Goal: Task Accomplishment & Management: Complete application form

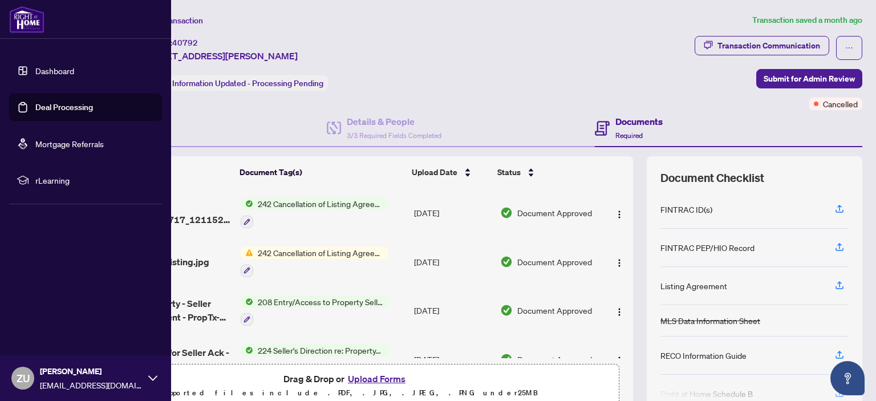
click at [54, 75] on link "Dashboard" at bounding box center [54, 71] width 39 height 10
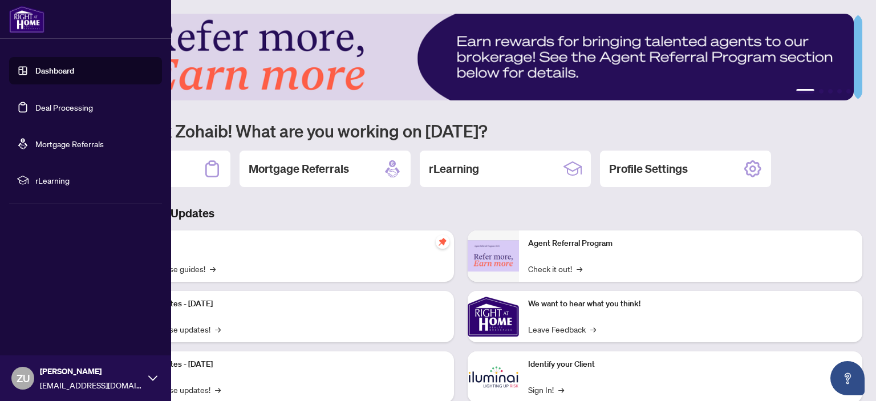
click at [55, 102] on link "Deal Processing" at bounding box center [64, 107] width 58 height 10
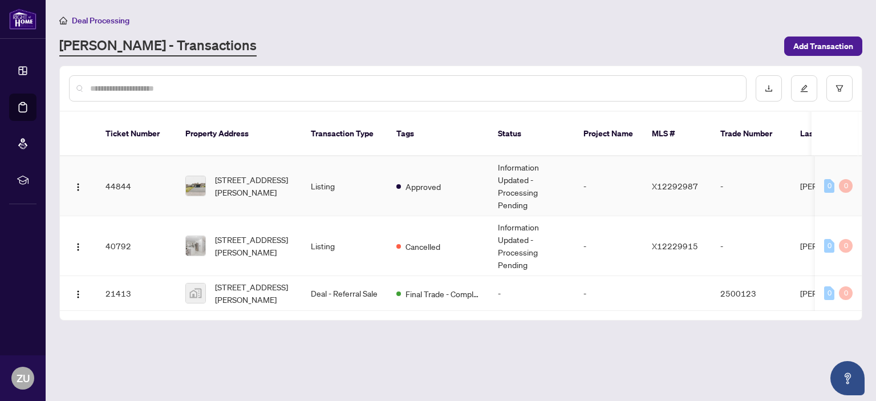
click at [465, 172] on td "Approved" at bounding box center [438, 186] width 102 height 60
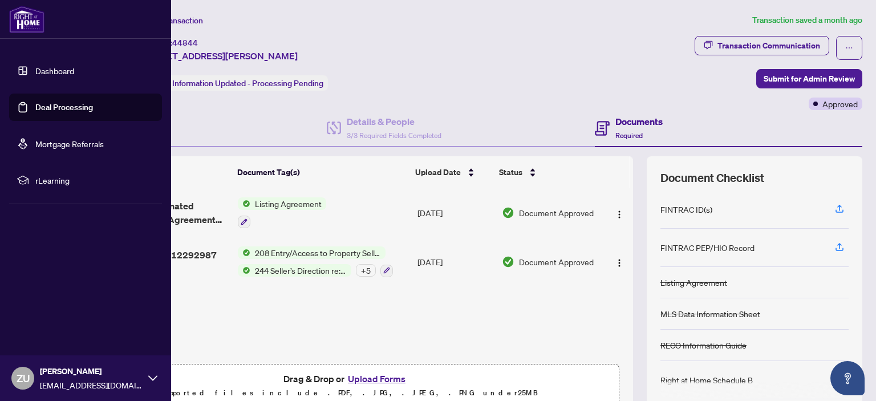
drag, startPoint x: 56, startPoint y: 107, endPoint x: 75, endPoint y: 111, distance: 19.8
click at [56, 107] on link "Deal Processing" at bounding box center [64, 107] width 58 height 10
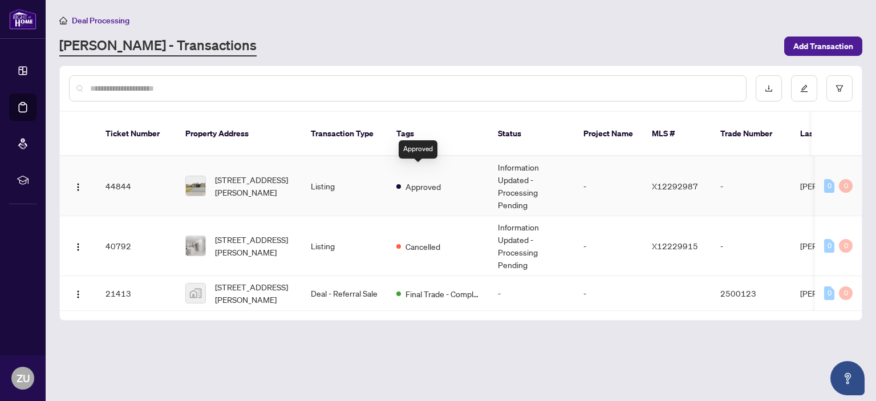
click at [435, 180] on span "Approved" at bounding box center [423, 186] width 35 height 13
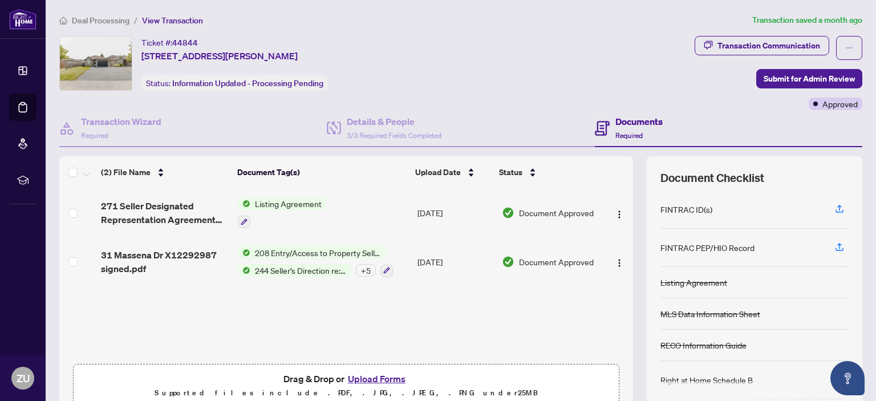
scroll to position [57, 0]
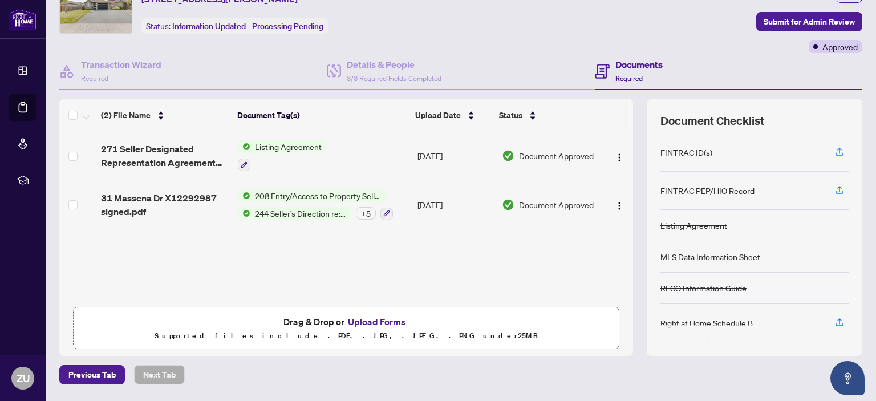
click at [388, 321] on button "Upload Forms" at bounding box center [376, 321] width 64 height 15
click at [386, 323] on button "Upload Forms" at bounding box center [376, 321] width 64 height 15
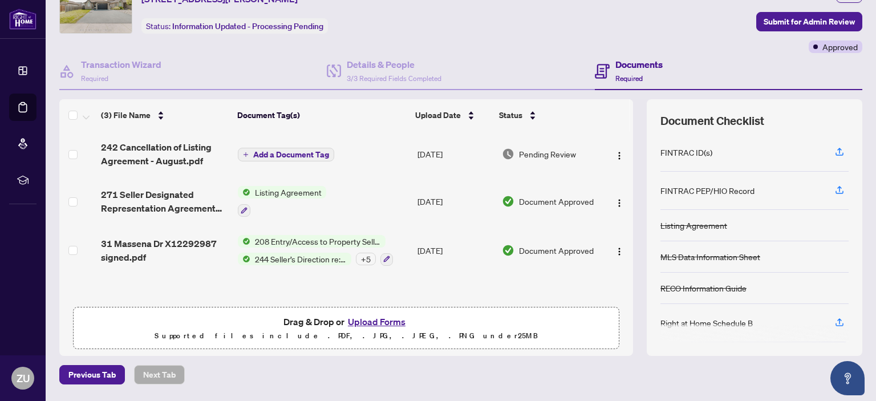
click at [313, 152] on span "Add a Document Tag" at bounding box center [291, 155] width 76 height 8
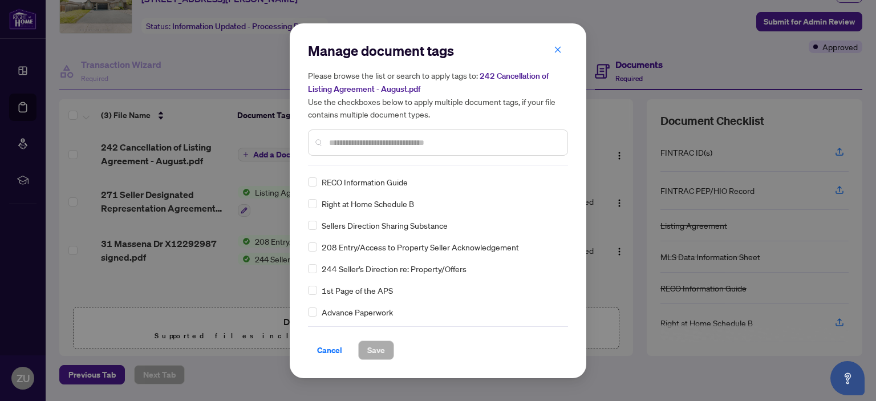
scroll to position [0, 0]
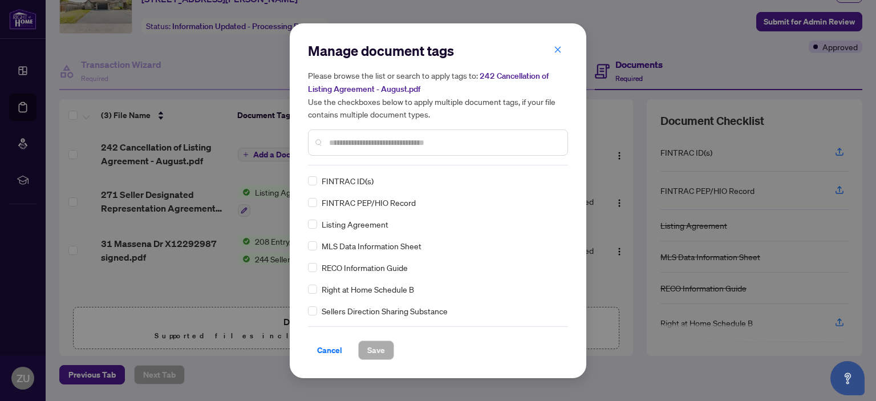
click at [378, 140] on input "text" at bounding box center [443, 142] width 229 height 13
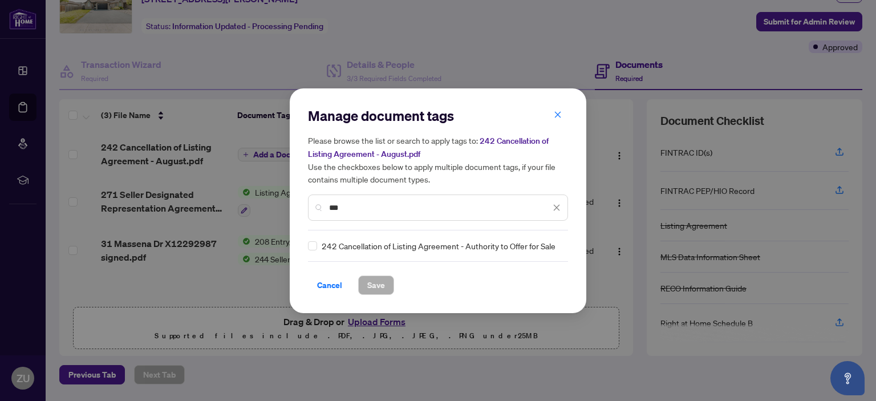
type input "***"
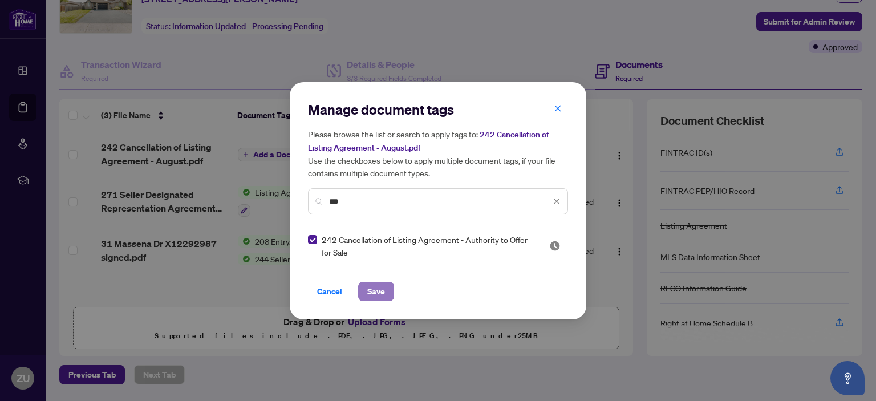
click at [375, 291] on span "Save" at bounding box center [376, 291] width 18 height 18
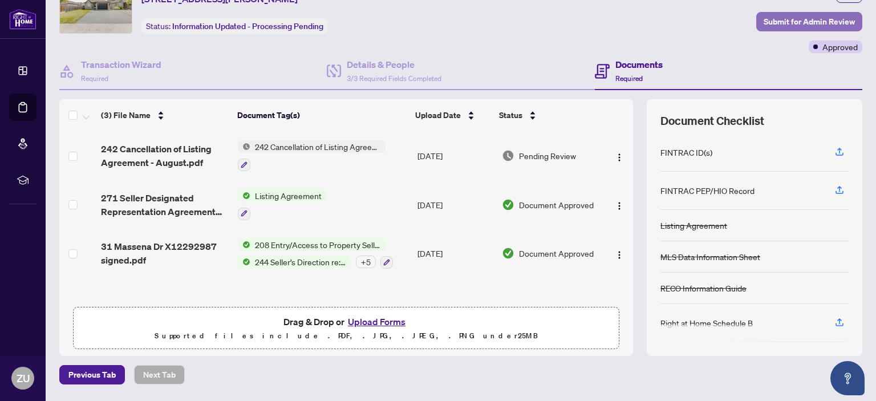
click at [784, 22] on span "Submit for Admin Review" at bounding box center [809, 22] width 91 height 18
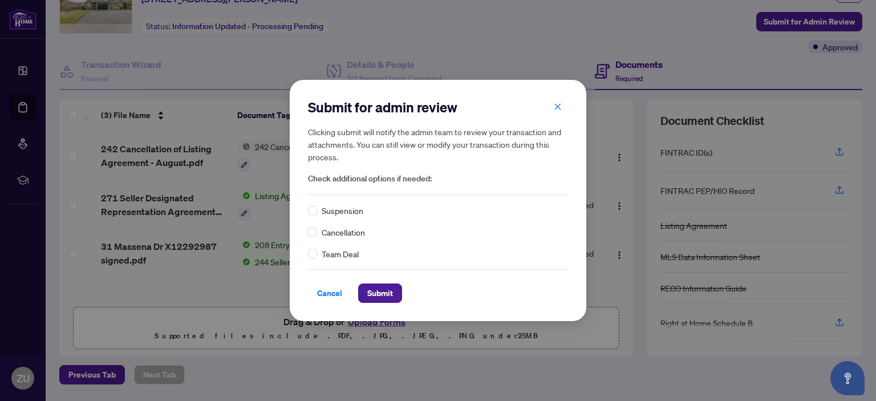
click at [339, 234] on span "Cancellation" at bounding box center [343, 232] width 43 height 13
click at [371, 295] on span "Submit" at bounding box center [380, 293] width 26 height 18
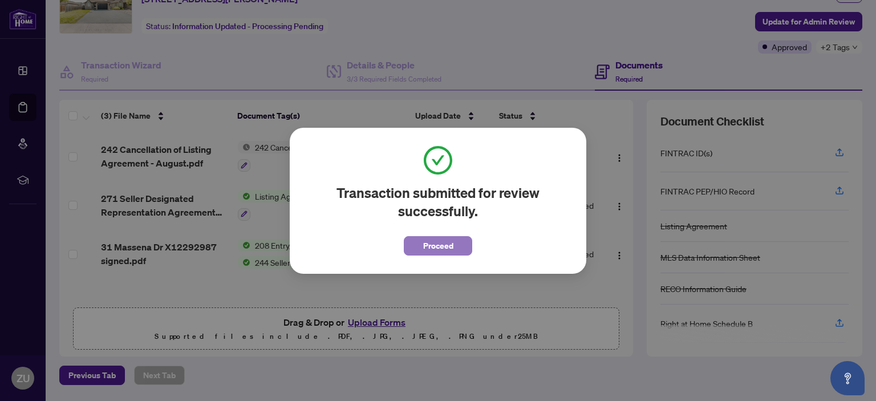
click at [429, 246] on span "Proceed" at bounding box center [438, 246] width 30 height 18
